Goal: Check status: Check status

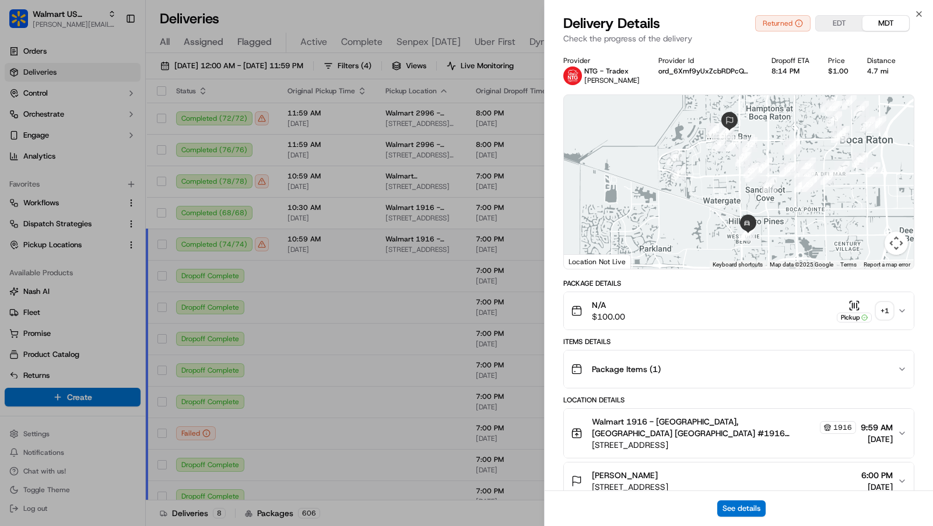
scroll to position [1339, 0]
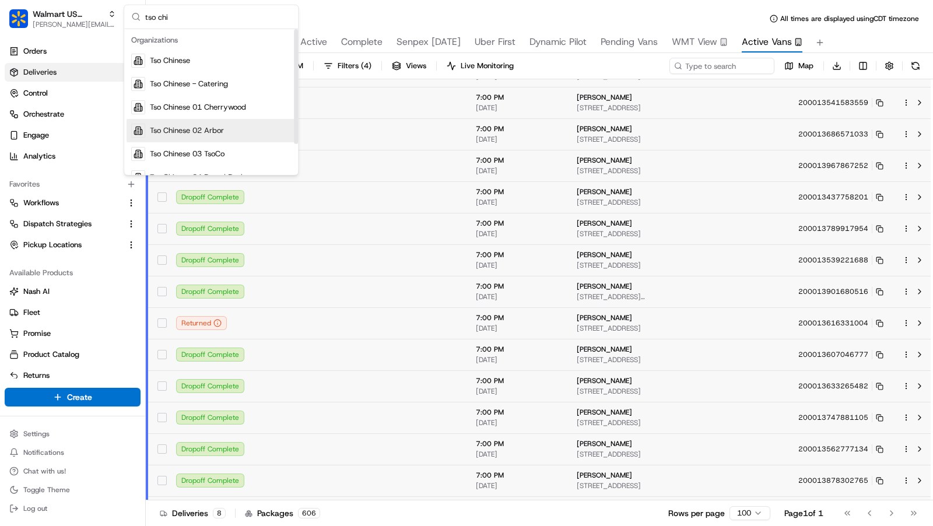
type input "tso chi"
click at [223, 106] on span "Tso Chinese 01 Cherrywood" at bounding box center [198, 107] width 96 height 10
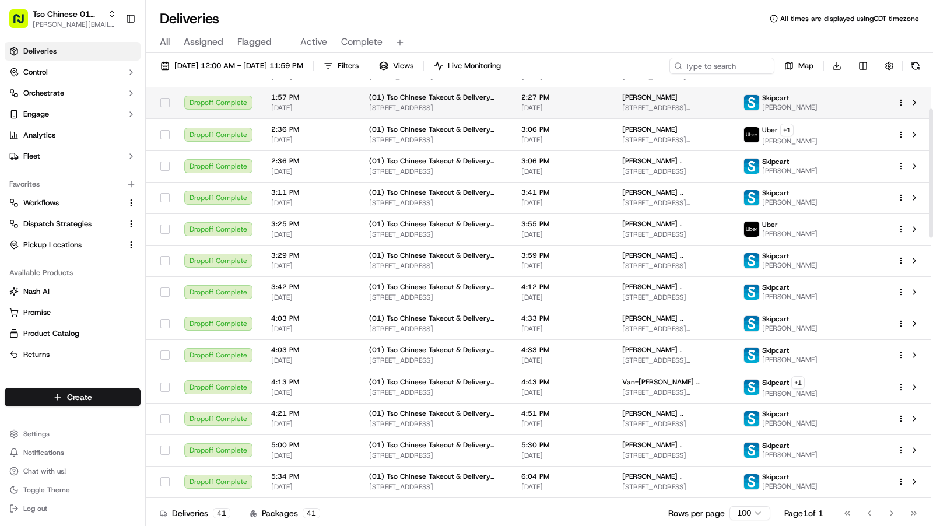
scroll to position [15, 0]
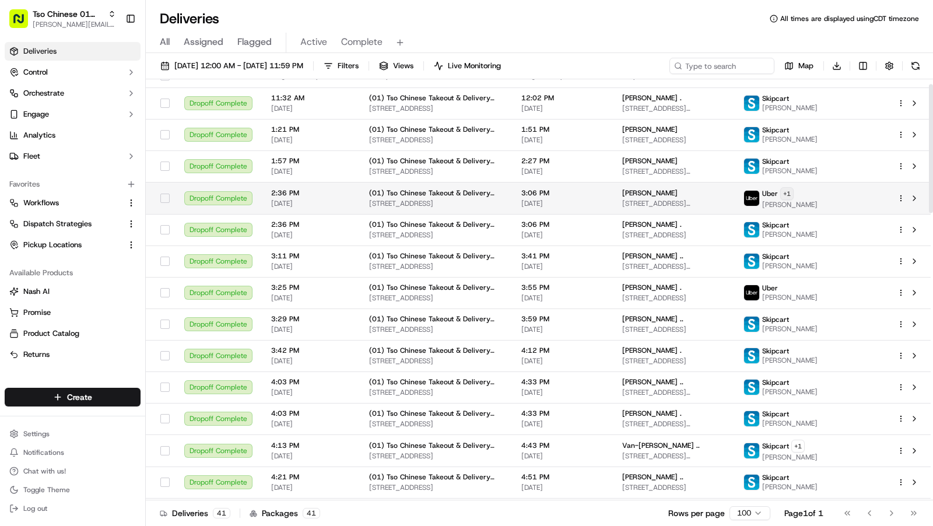
click at [793, 215] on html "Tso Chinese 01 Cherrywood charles@usenash.com Toggle Sidebar Deliveries Control…" at bounding box center [466, 263] width 933 height 526
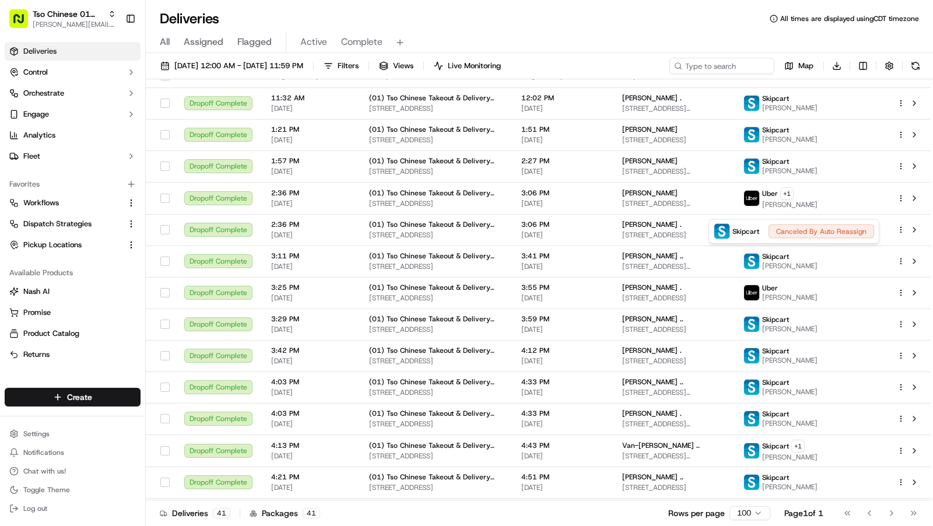
click at [552, 218] on html "Tso Chinese 01 Cherrywood charles@usenash.com Toggle Sidebar Deliveries Control…" at bounding box center [466, 263] width 933 height 526
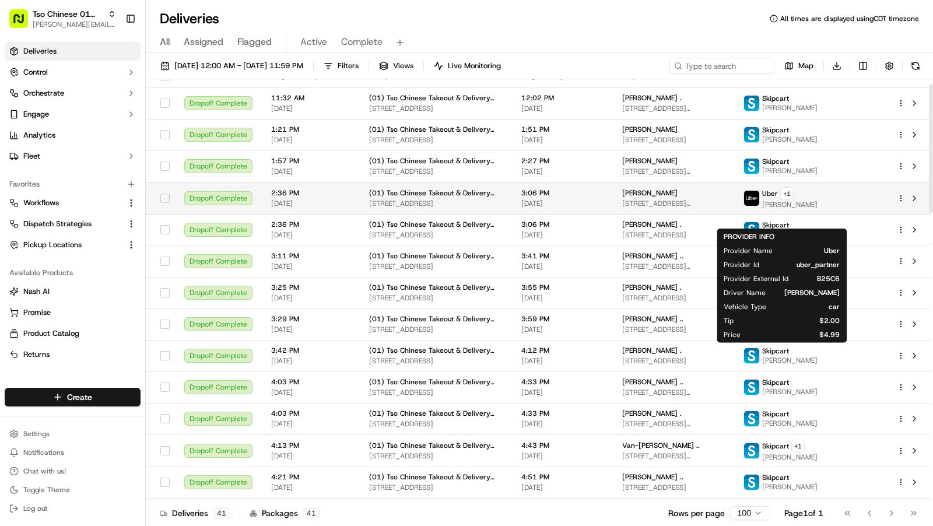
click at [549, 208] on span "[DATE]" at bounding box center [562, 203] width 82 height 9
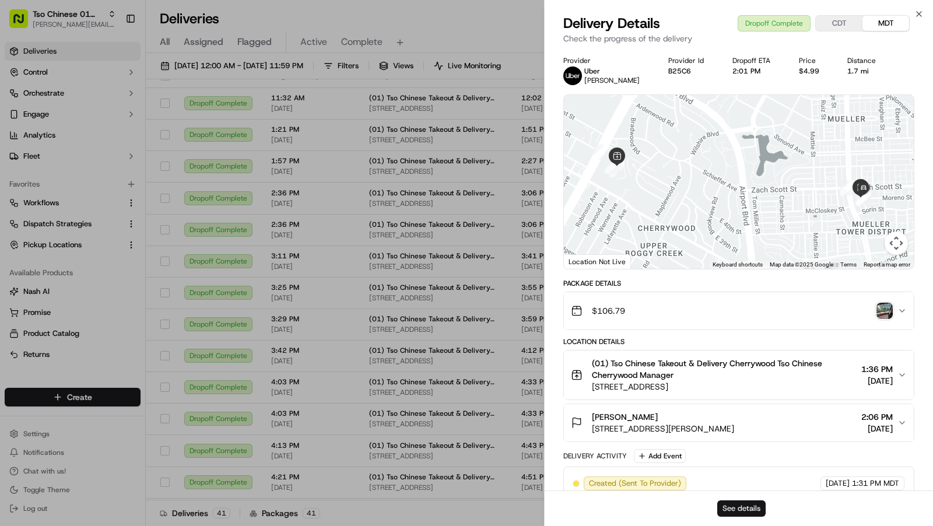
click at [741, 505] on button "See details" at bounding box center [741, 508] width 48 height 16
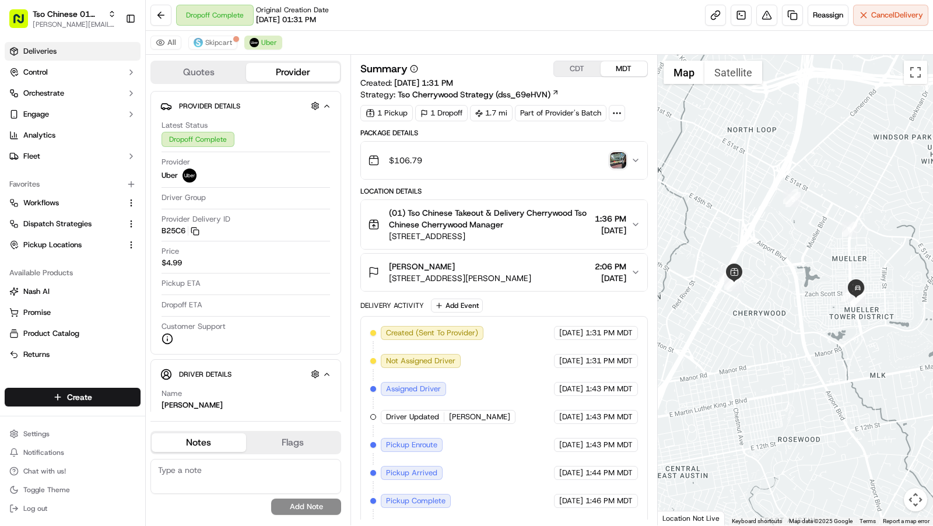
click at [80, 55] on link "Deliveries" at bounding box center [73, 51] width 136 height 19
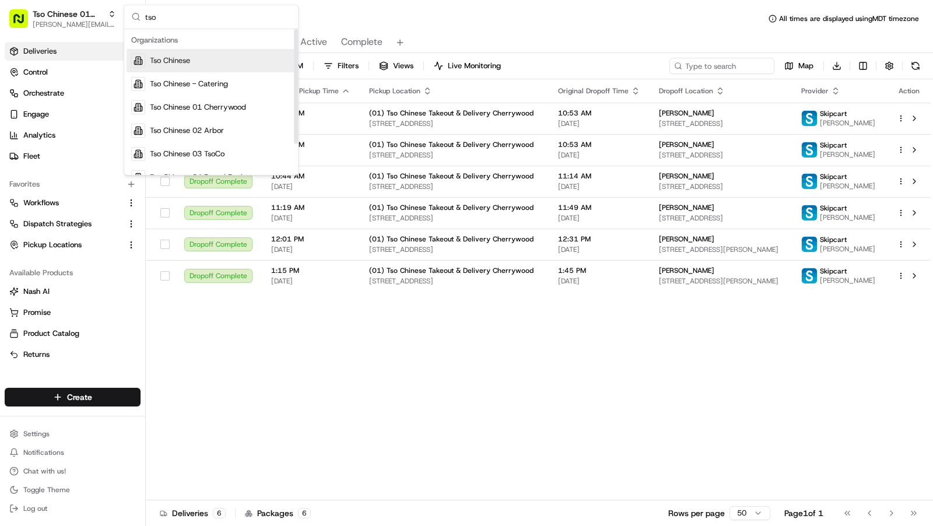
type input "tso"
click at [206, 66] on div "Tso Chinese" at bounding box center [211, 60] width 169 height 23
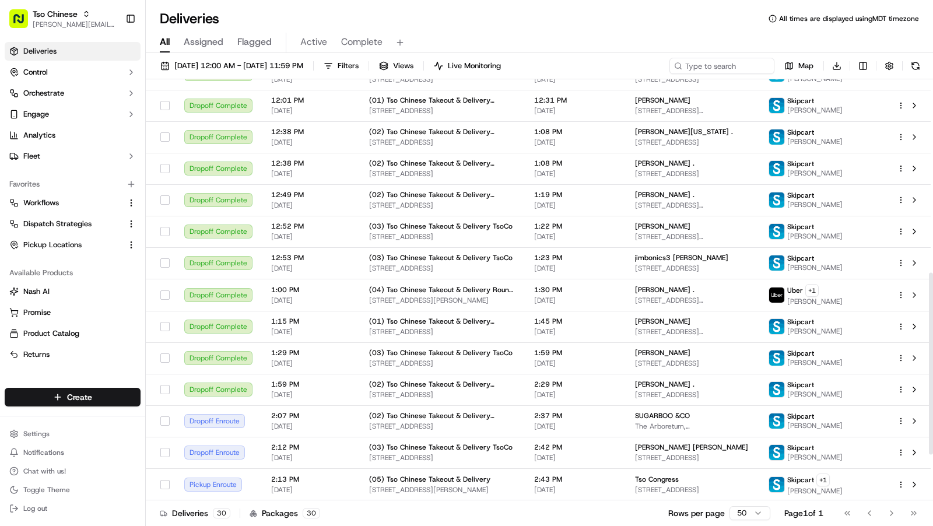
scroll to position [553, 0]
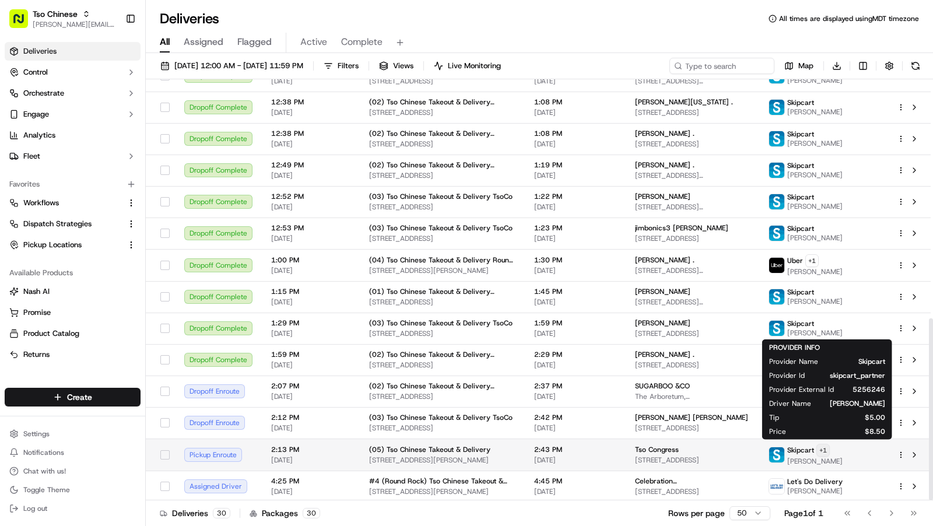
click at [848, 449] on html "Tso Chinese charles@usenash.com Toggle Sidebar Deliveries Control Orchestrate E…" at bounding box center [466, 263] width 933 height 526
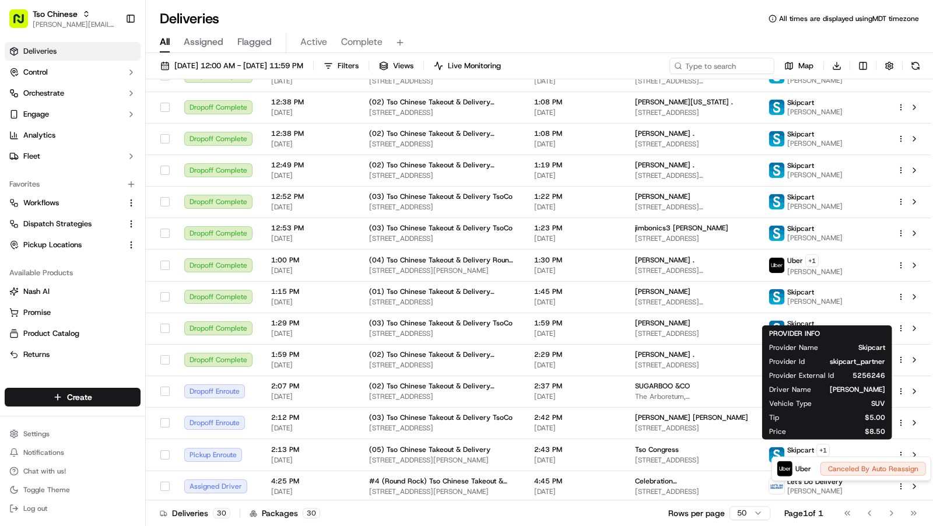
click at [606, 33] on html "Tso Chinese charles@usenash.com Toggle Sidebar Deliveries Control Orchestrate E…" at bounding box center [466, 263] width 933 height 526
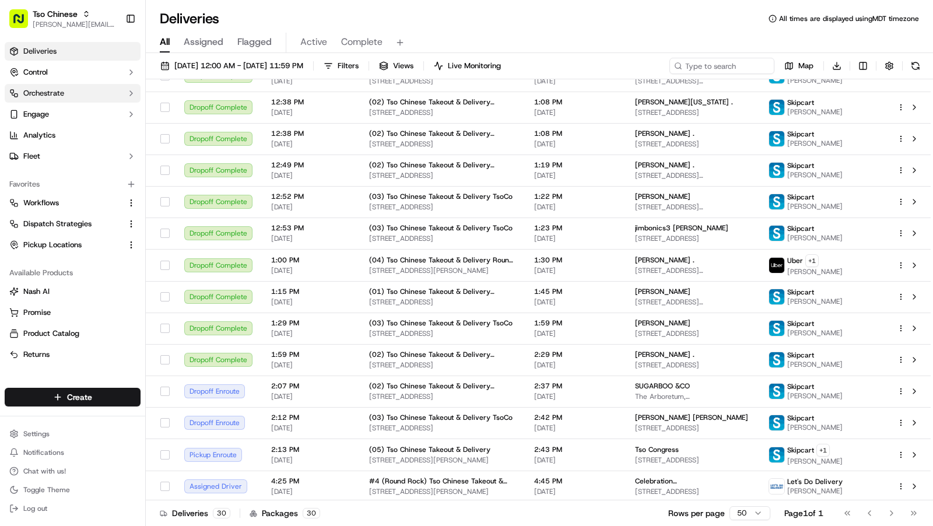
click at [79, 93] on button "Orchestrate" at bounding box center [73, 93] width 136 height 19
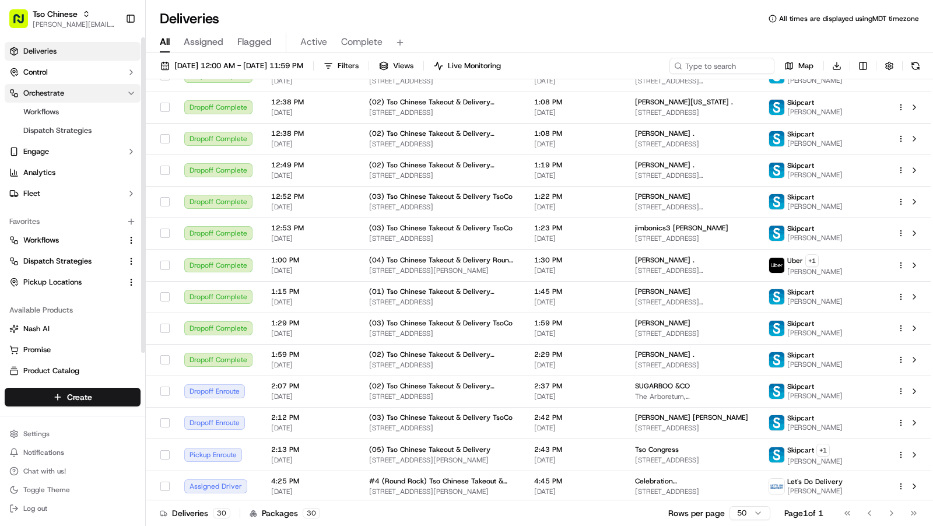
click at [79, 93] on button "Orchestrate" at bounding box center [73, 93] width 136 height 19
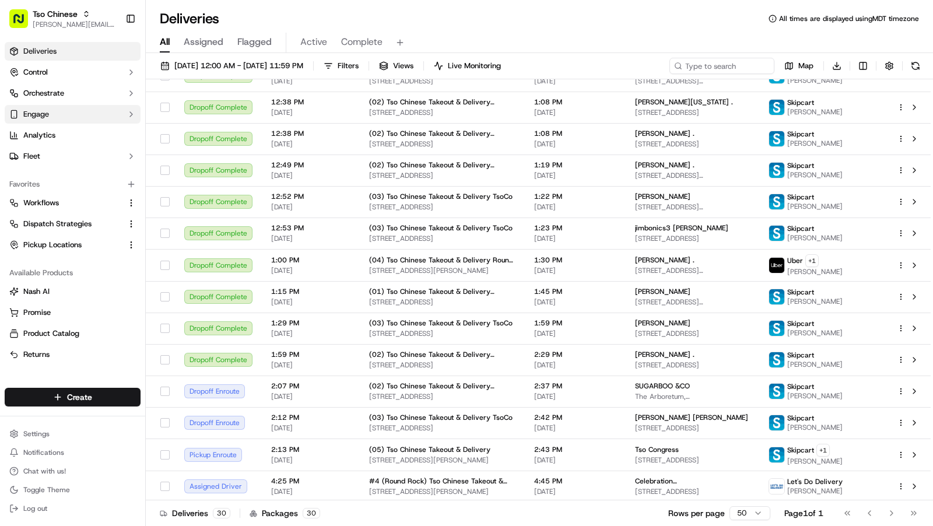
click at [75, 111] on button "Engage" at bounding box center [73, 114] width 136 height 19
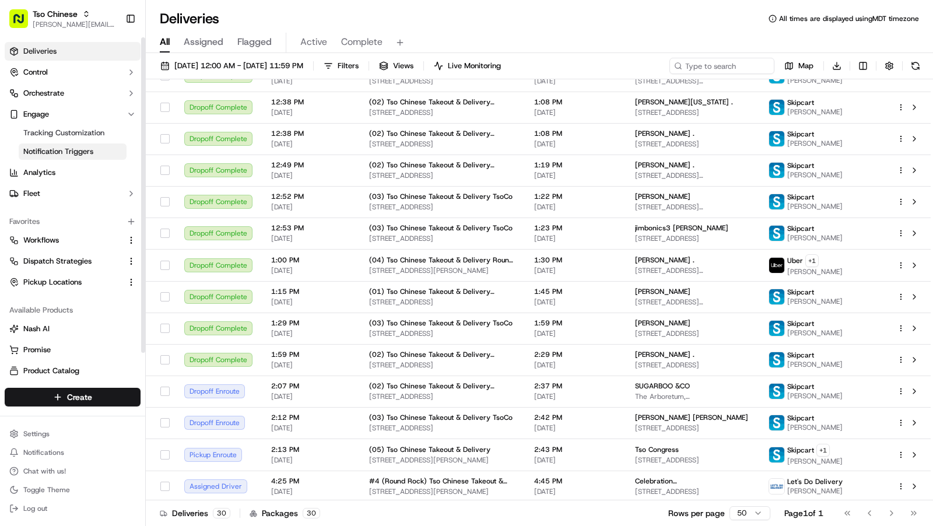
click at [74, 149] on span "Notification Triggers" at bounding box center [58, 151] width 70 height 10
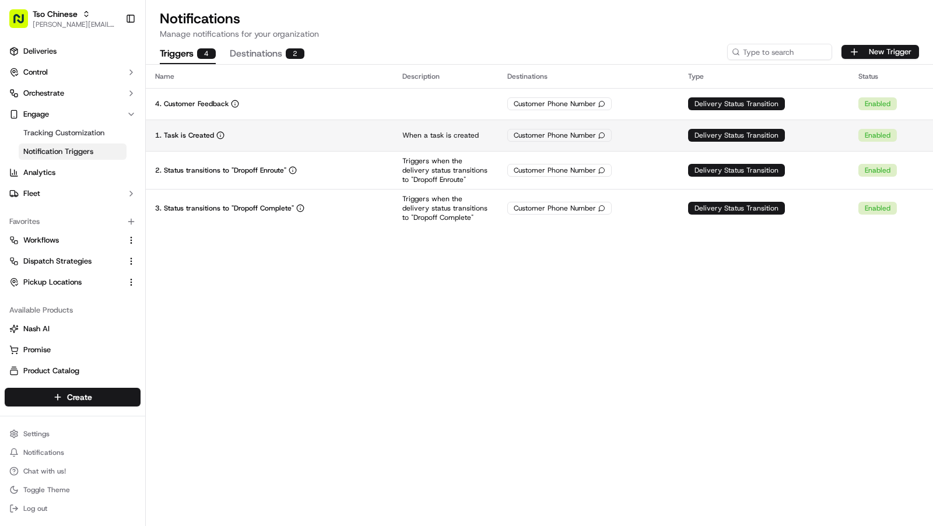
click at [355, 140] on td "1. Task is Created" at bounding box center [269, 135] width 247 height 31
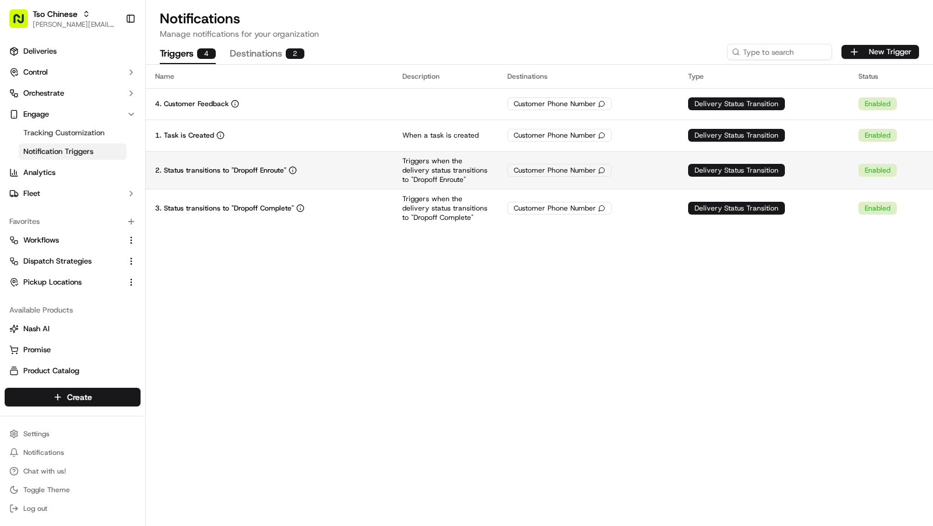
click at [398, 170] on td "Triggers when the delivery status transitions to "Dropoff Enroute"" at bounding box center [445, 170] width 105 height 38
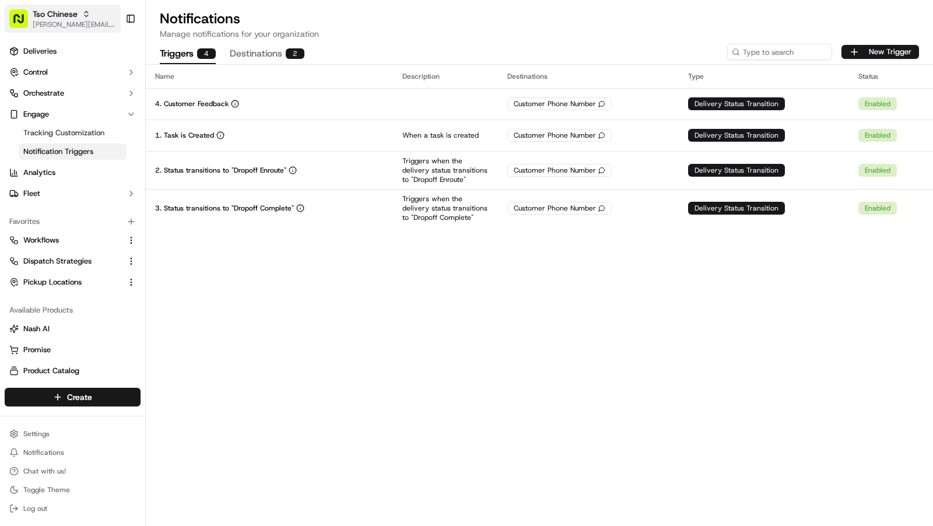
click at [85, 22] on span "[PERSON_NAME][EMAIL_ADDRESS][DOMAIN_NAME]" at bounding box center [74, 24] width 83 height 9
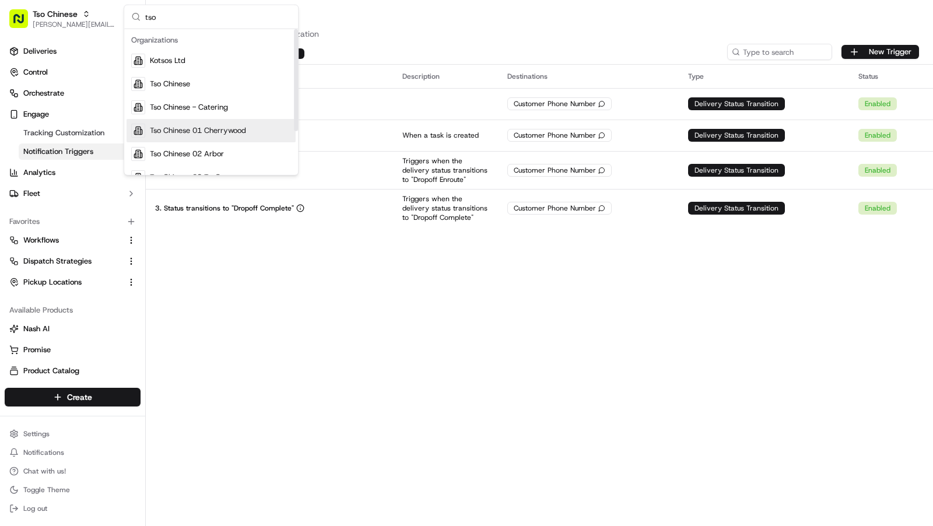
scroll to position [2, 0]
type input "tso"
click at [227, 126] on span "Tso Chinese 01 Cherrywood" at bounding box center [198, 129] width 96 height 10
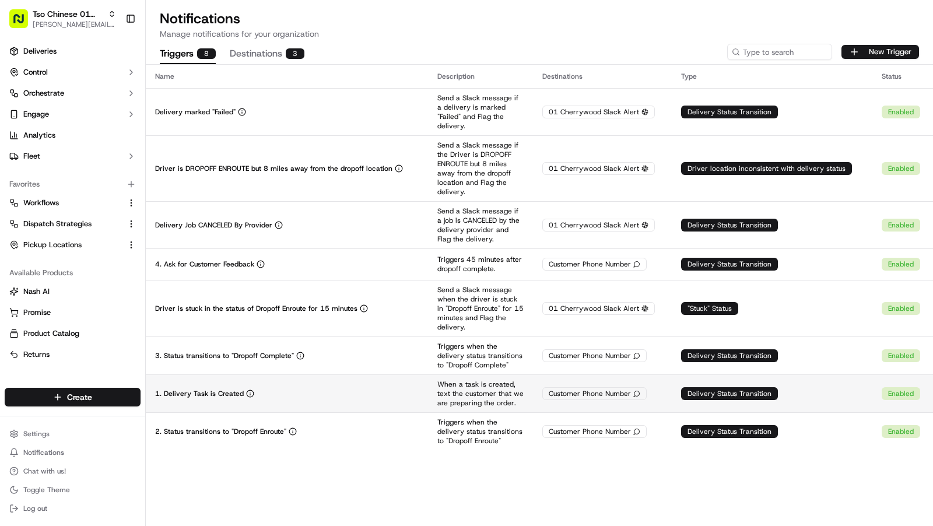
click at [348, 389] on div "1. Delivery Task is Created" at bounding box center [287, 393] width 264 height 9
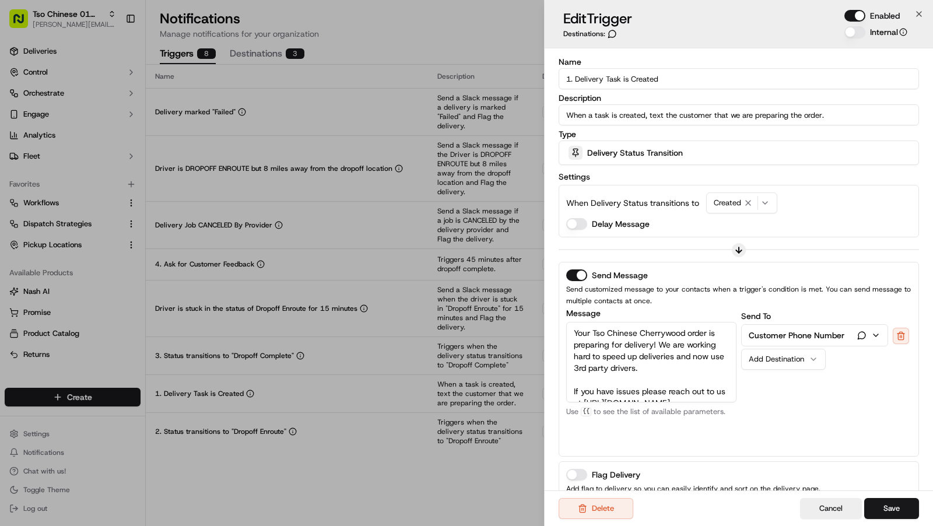
scroll to position [12, 0]
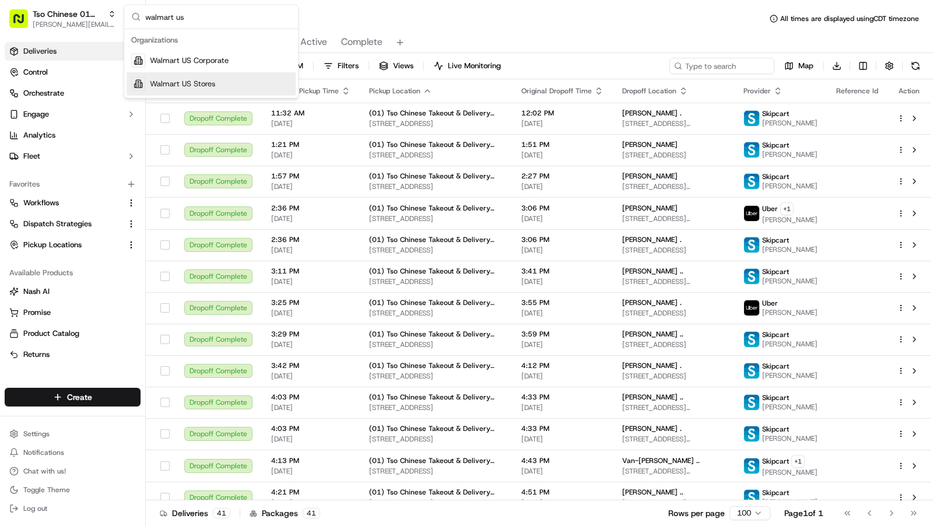
type input "walmart us"
click at [222, 79] on div "Walmart US Stores" at bounding box center [211, 83] width 169 height 23
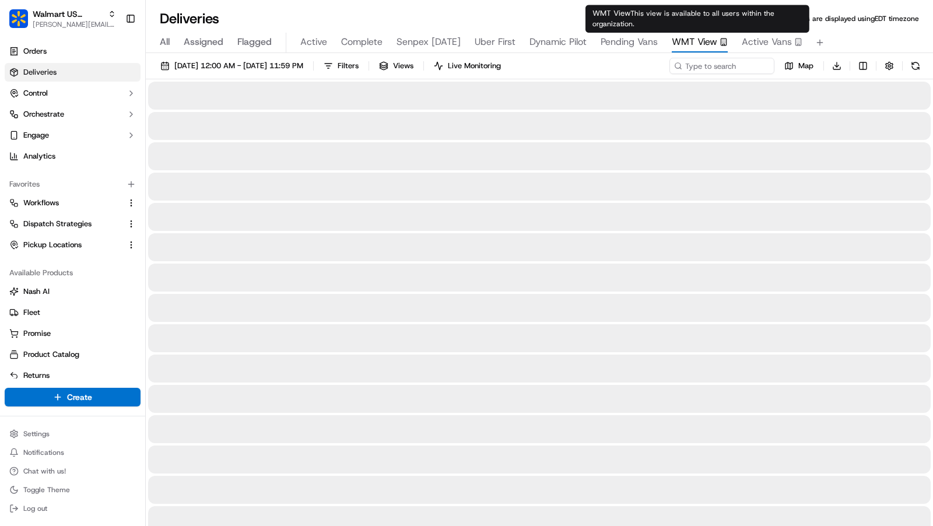
click at [684, 41] on span "WMT View" at bounding box center [694, 42] width 45 height 14
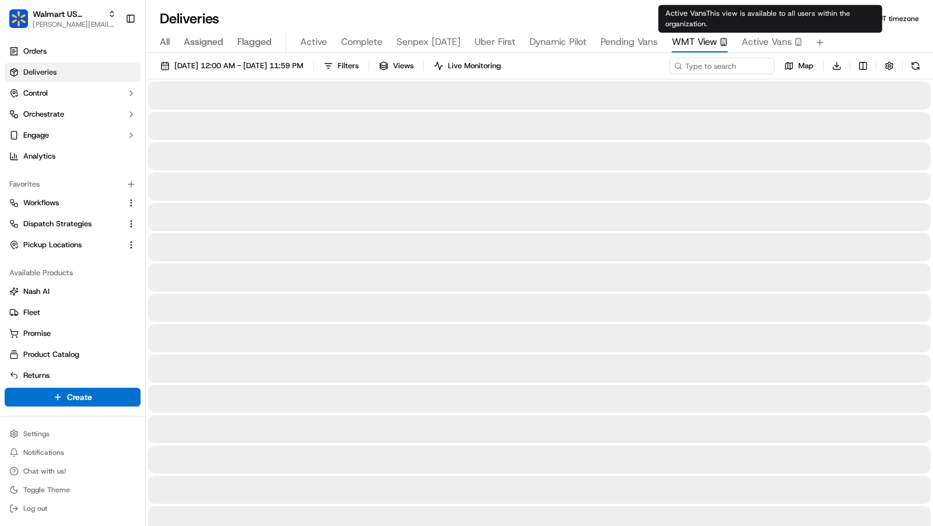
click at [767, 44] on span "Active Vans" at bounding box center [767, 42] width 50 height 14
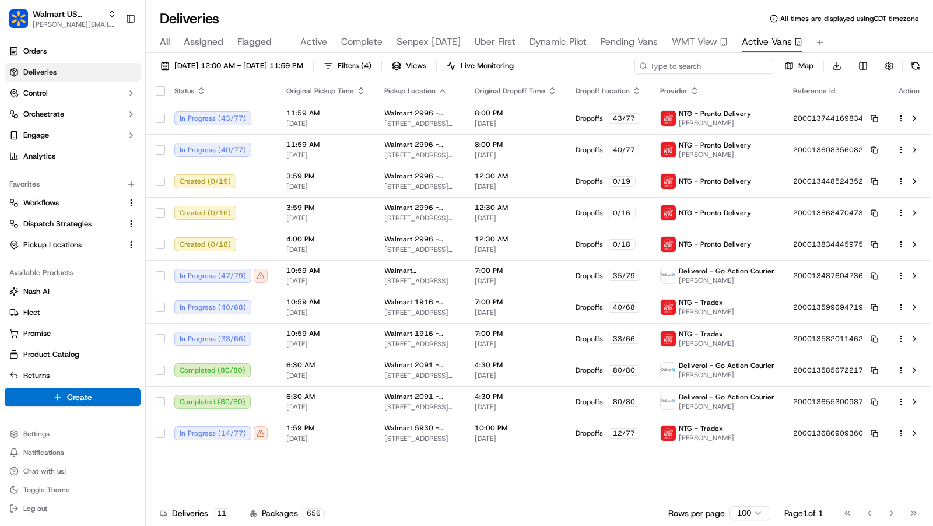
click at [730, 72] on input at bounding box center [705, 66] width 140 height 16
paste input "200013636210734"
type input "200013636210734"
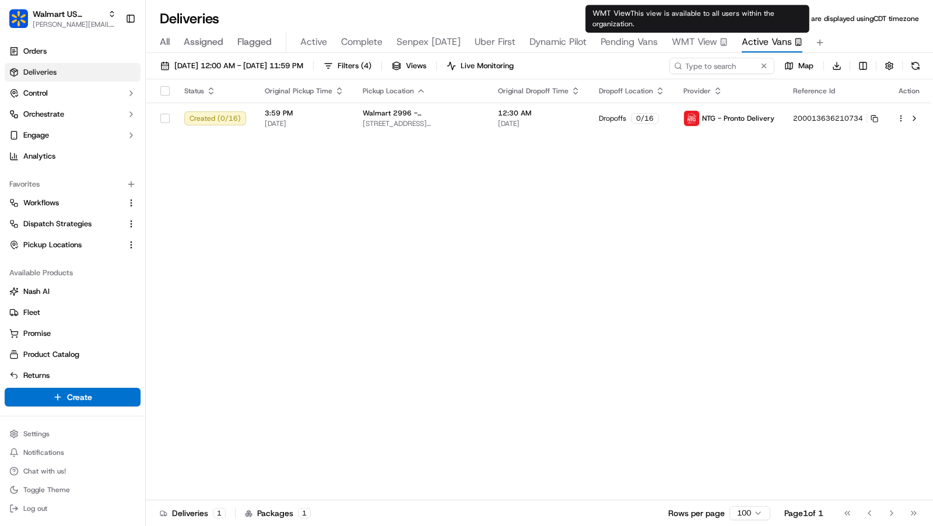
click at [633, 47] on span "Pending Vans" at bounding box center [629, 42] width 57 height 14
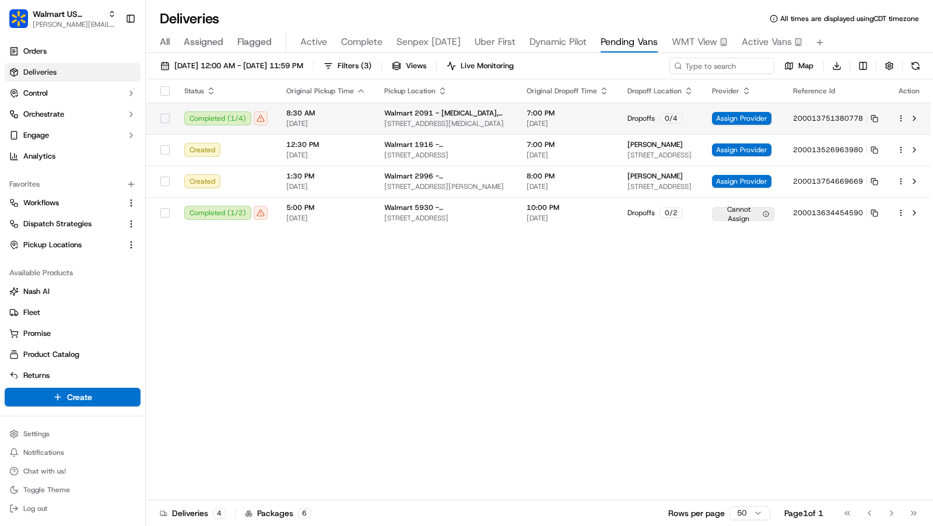
click at [527, 122] on span "[DATE]" at bounding box center [568, 123] width 82 height 9
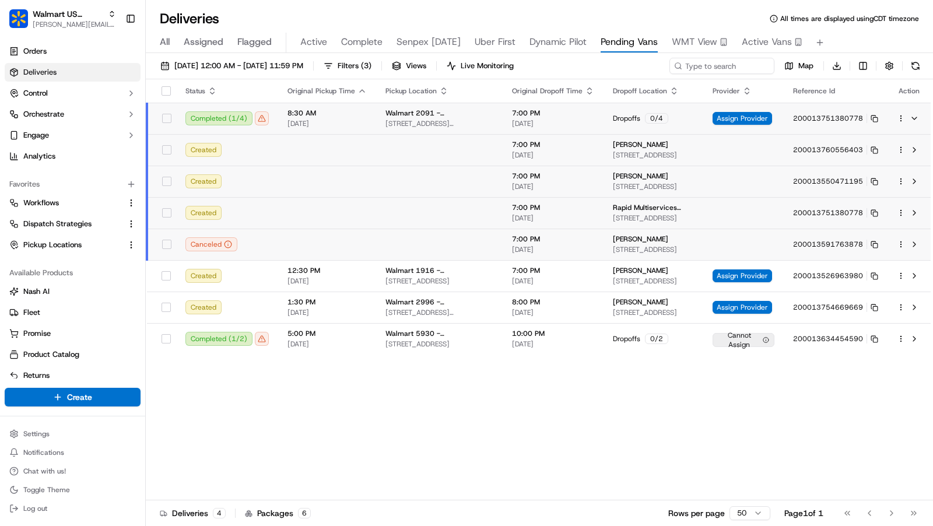
click at [521, 122] on span "[DATE]" at bounding box center [553, 123] width 82 height 9
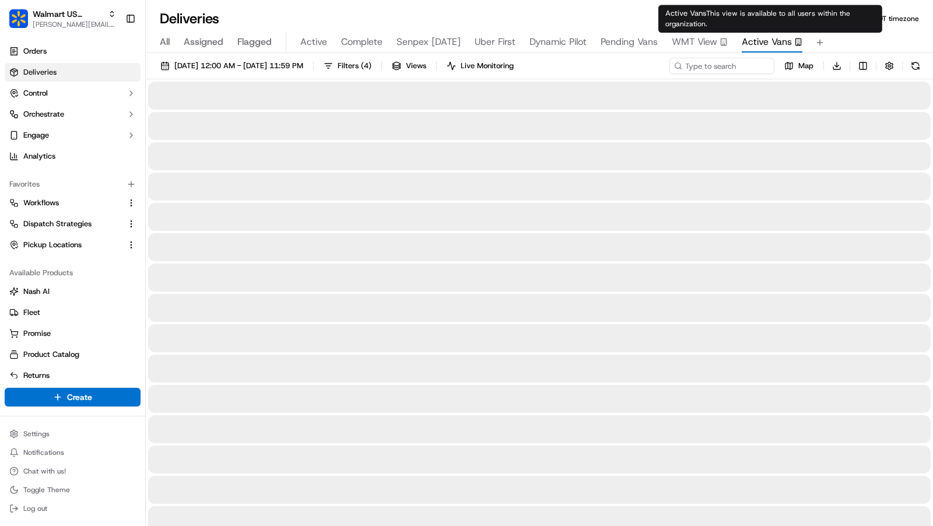
click at [755, 44] on span "Active Vans" at bounding box center [767, 42] width 50 height 14
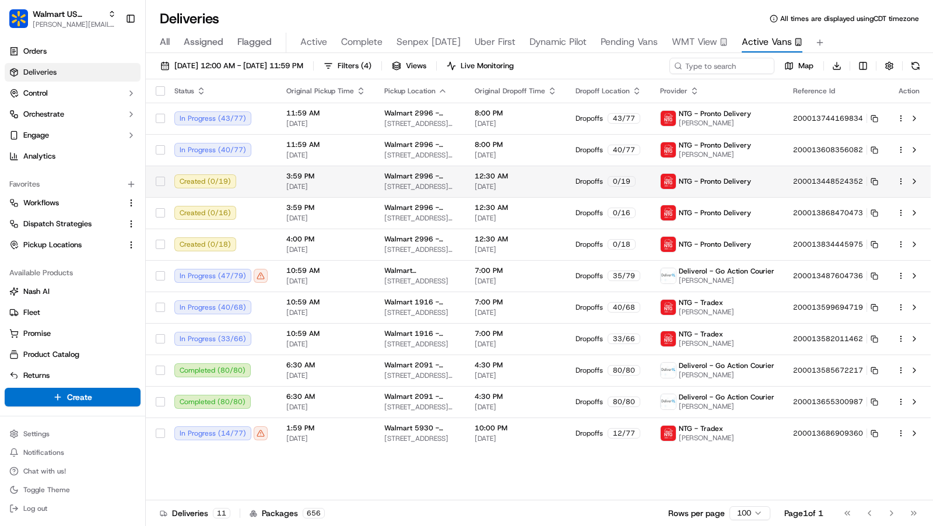
click at [482, 180] on span "12:30 AM" at bounding box center [516, 175] width 82 height 9
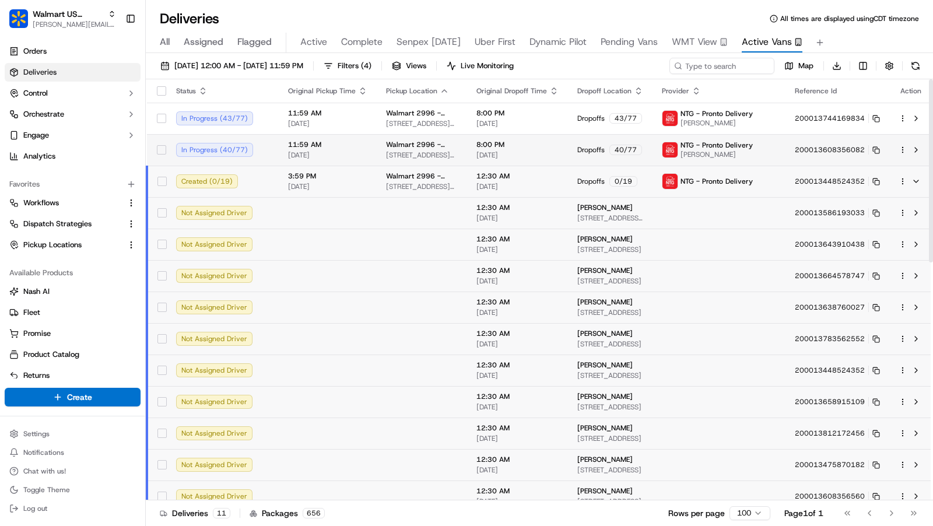
click at [562, 154] on td "8:00 PM [DATE]" at bounding box center [517, 149] width 101 height 31
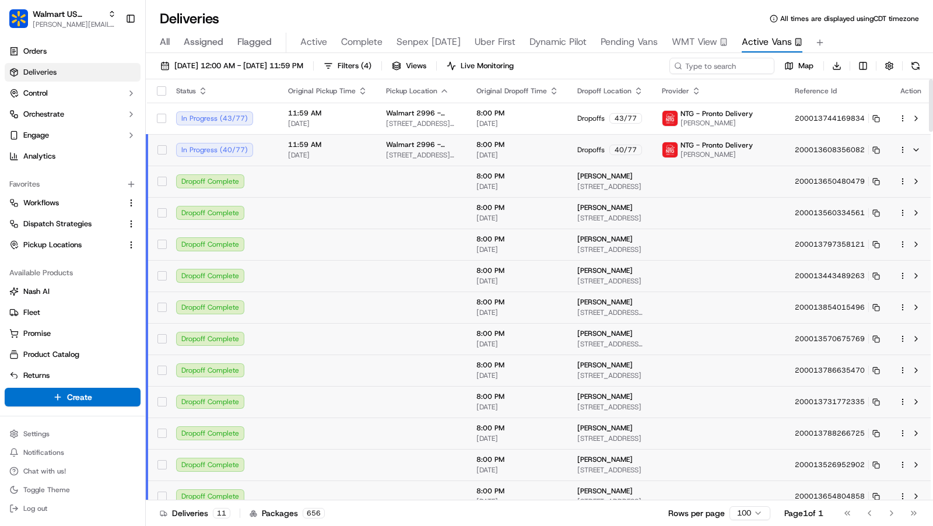
click at [562, 154] on td "8:00 PM [DATE]" at bounding box center [517, 149] width 101 height 31
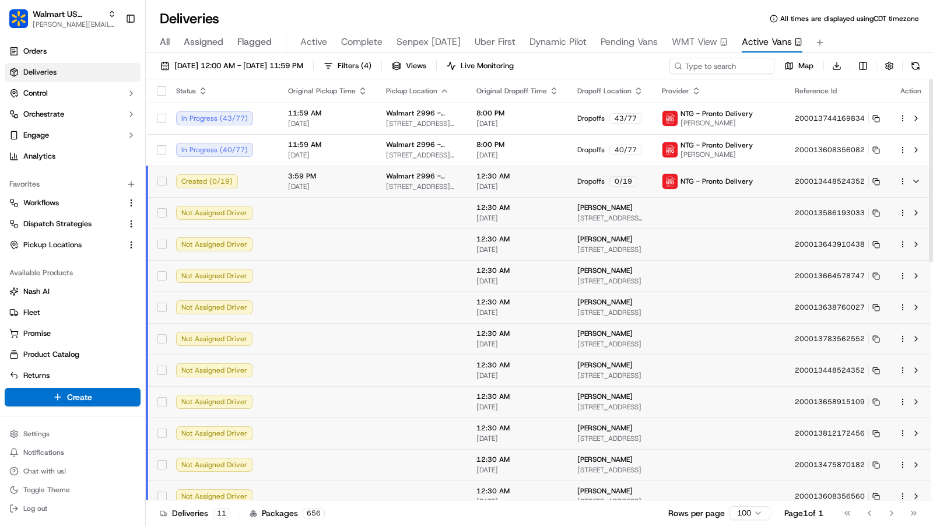
click at [556, 175] on td "12:30 AM [DATE]" at bounding box center [517, 181] width 101 height 31
